Goal: Communication & Community: Ask a question

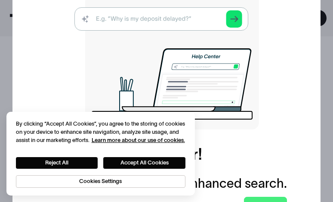
scroll to position [208, 0]
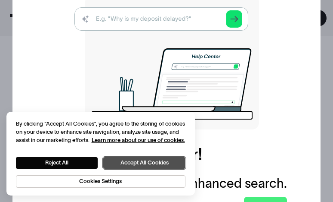
click at [131, 158] on button "Accept All Cookies" at bounding box center [144, 163] width 82 height 12
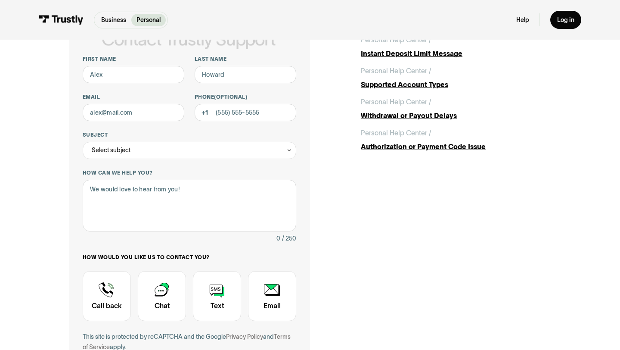
scroll to position [49, 0]
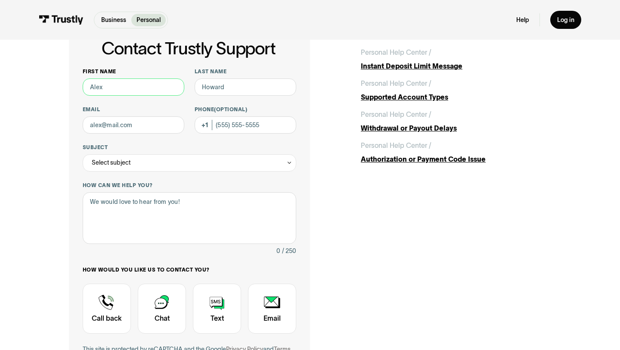
click at [131, 88] on input "First name" at bounding box center [134, 86] width 102 height 17
type input "[PERSON_NAME]"
type input "Brown"
type input "[EMAIL_ADDRESS][DOMAIN_NAME]"
type input "[PHONE_NUMBER]"
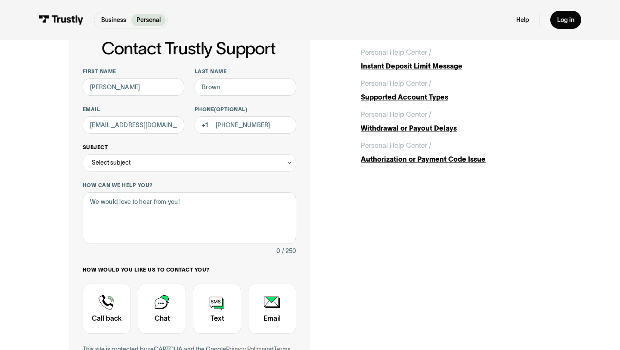
click at [171, 162] on div "Select subject" at bounding box center [190, 162] width 214 height 17
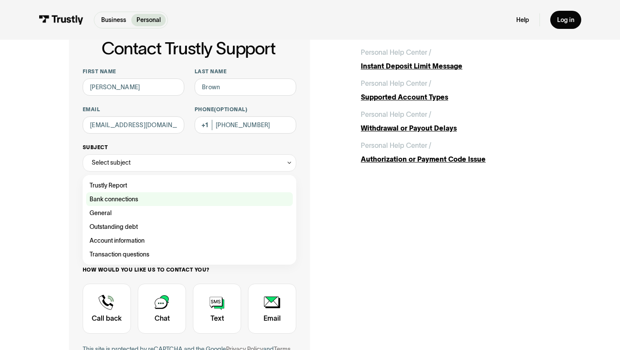
click at [136, 198] on div "Contact Trustly Support" at bounding box center [189, 199] width 207 height 14
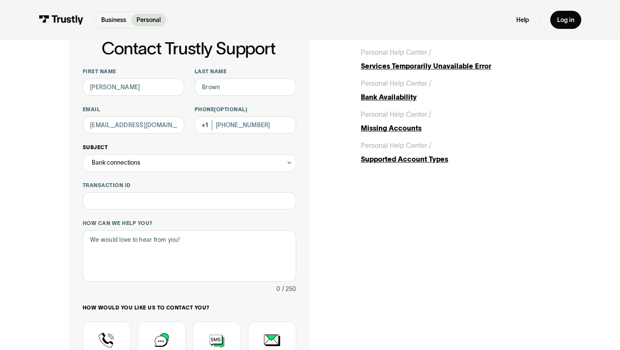
click at [155, 162] on div "Bank connections" at bounding box center [190, 162] width 214 height 17
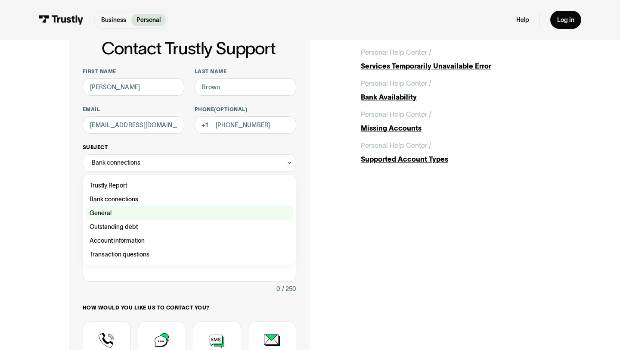
click at [120, 201] on div "Contact Trustly Support" at bounding box center [189, 213] width 207 height 14
type input "*******"
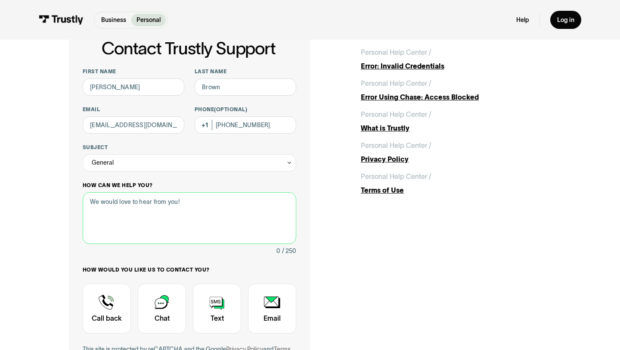
click at [112, 201] on textarea "How can we help you?" at bounding box center [190, 218] width 214 height 52
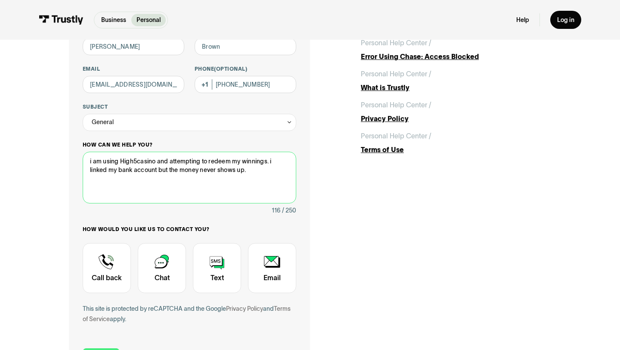
scroll to position [90, 0]
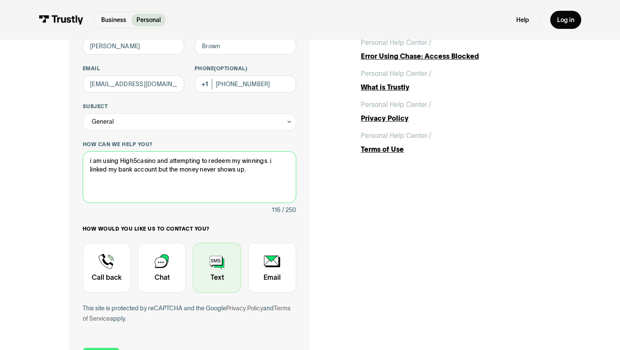
type textarea "i am using High5casino and attempting to redeem my winnings. i linked my bank a…"
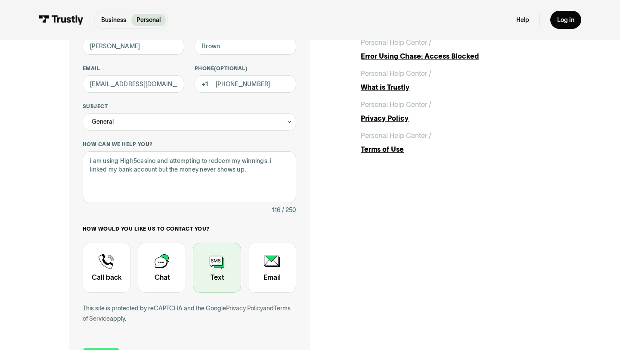
click at [214, 201] on div "Contact Trustly Support" at bounding box center [217, 268] width 48 height 50
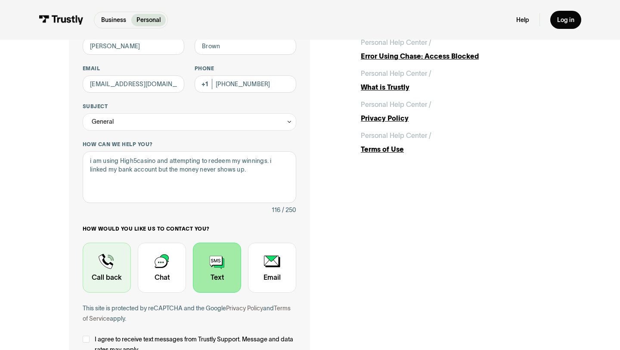
click at [105, 201] on div "Contact Trustly Support" at bounding box center [107, 268] width 48 height 50
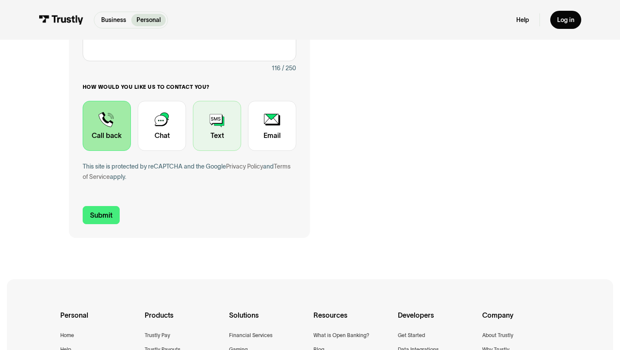
scroll to position [255, 0]
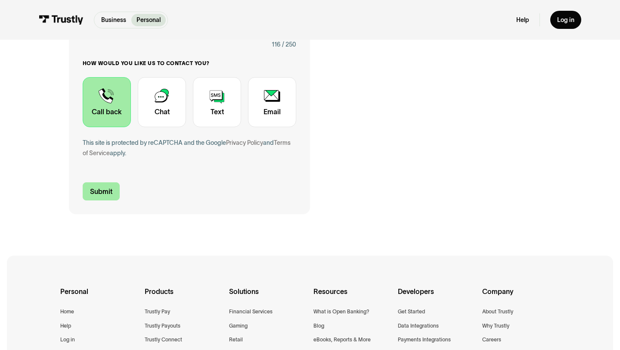
click at [108, 191] on input "Submit" at bounding box center [101, 191] width 37 height 18
type input "[PHONE_NUMBER]"
